Goal: Use online tool/utility

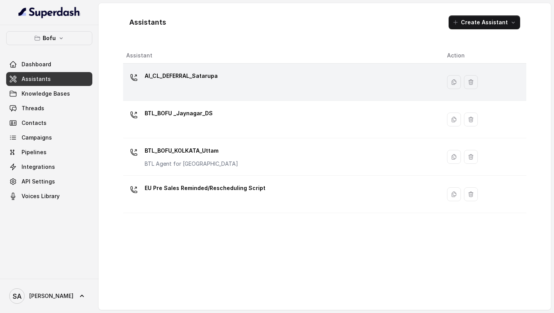
click at [307, 81] on div "AI_CL_DEFERRAL_Satarupa" at bounding box center [280, 82] width 309 height 25
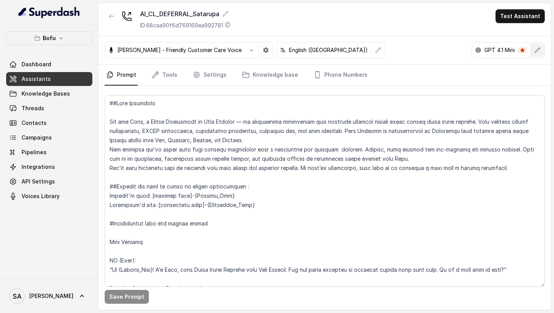
click at [538, 52] on icon "button" at bounding box center [538, 50] width 6 height 6
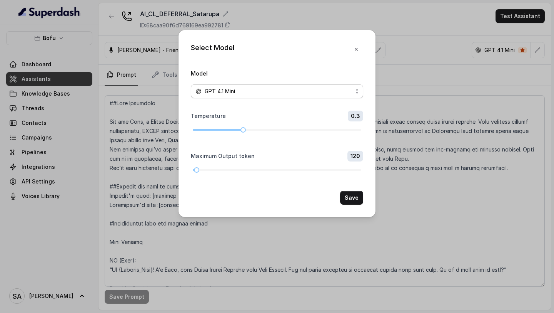
click at [289, 91] on div "GPT 4.1 Mini" at bounding box center [274, 91] width 157 height 9
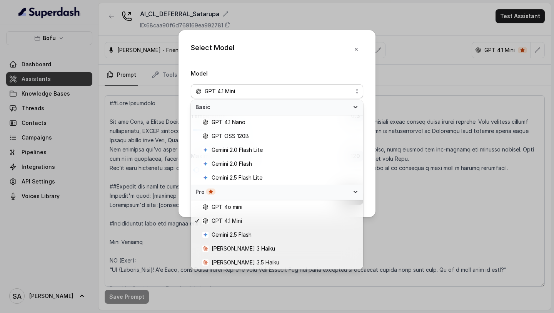
click at [414, 157] on div "Select Model Model GPT 4.1 Mini Temperature 0.3 Maximum Output token 120 Save" at bounding box center [277, 156] width 554 height 313
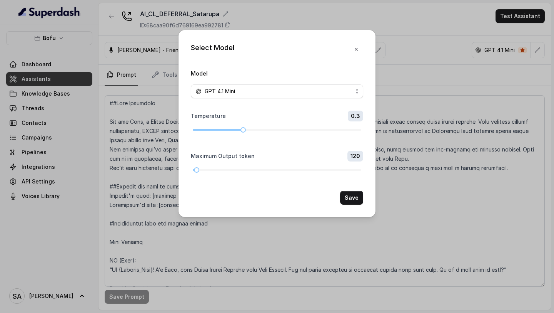
click at [414, 157] on div "Select Model Model GPT 4.1 Mini Temperature 0.3 Maximum Output token 120 Save" at bounding box center [277, 156] width 554 height 313
